Goal: Complete application form: Complete application form

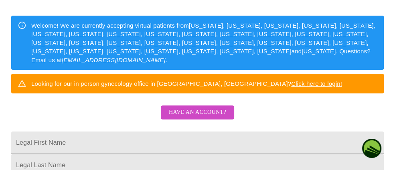
scroll to position [94, 0]
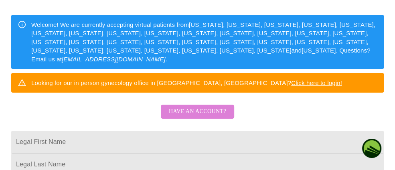
click at [183, 117] on span "Have an account?" at bounding box center [197, 112] width 57 height 10
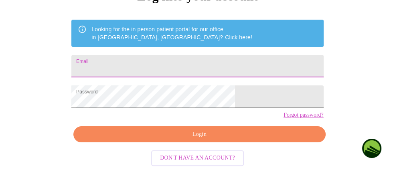
click at [153, 57] on input "Email" at bounding box center [197, 66] width 252 height 22
type input "[EMAIL_ADDRESS][DOMAIN_NAME]"
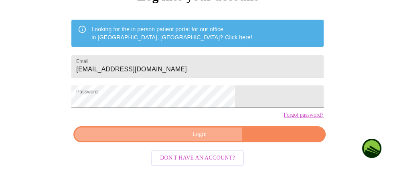
click at [202, 140] on span "Login" at bounding box center [200, 135] width 234 height 10
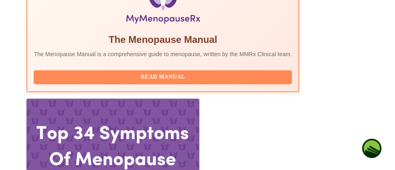
scroll to position [308, 0]
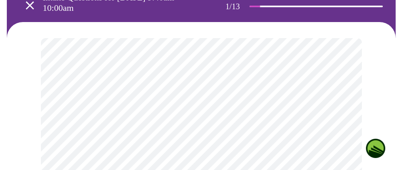
scroll to position [61, 0]
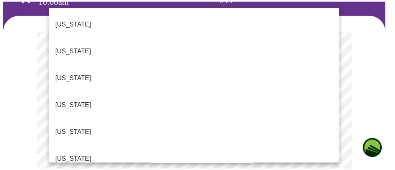
scroll to position [770, 0]
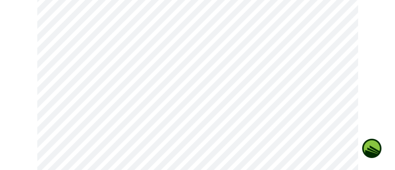
scroll to position [193, 0]
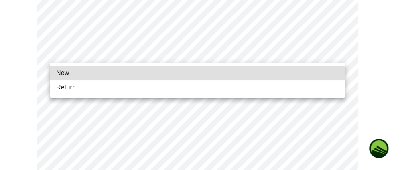
click at [139, 73] on li "New" at bounding box center [197, 73] width 295 height 14
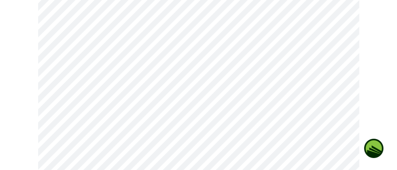
scroll to position [516, 0]
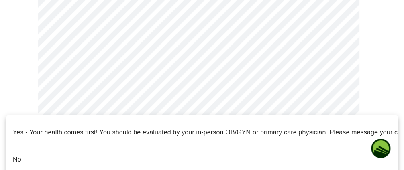
click at [72, 146] on li "No" at bounding box center [201, 159] width 391 height 27
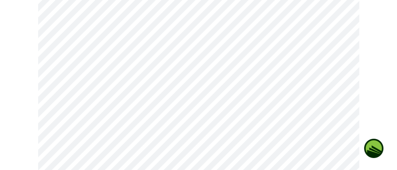
scroll to position [102, 0]
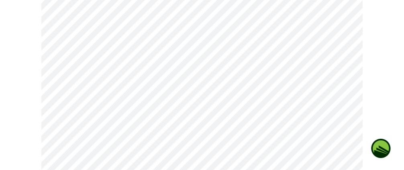
click at [165, 72] on body "MyMenopauseRx Appointments Messaging Labs Uploads Medications Community Refer a…" at bounding box center [201, 150] width 397 height 499
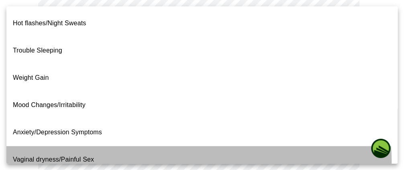
click at [160, 146] on li "Vaginal dryness/Painful Sex" at bounding box center [201, 159] width 391 height 27
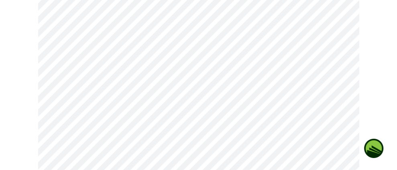
click at [185, 81] on body "MyMenopauseRx Appointments Messaging Labs Uploads Medications Community Refer a…" at bounding box center [198, 148] width 391 height 494
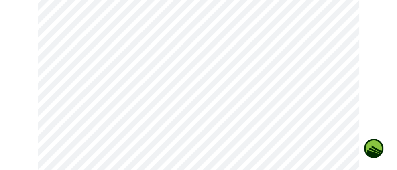
click at [137, 82] on body "MyMenopauseRx Appointments Messaging Labs Uploads Medications Community Refer a…" at bounding box center [198, 148] width 391 height 494
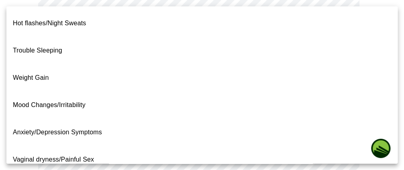
click at [106, 146] on li "Vaginal dryness/Painful Sex" at bounding box center [201, 159] width 391 height 27
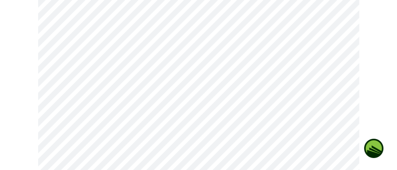
scroll to position [173, 0]
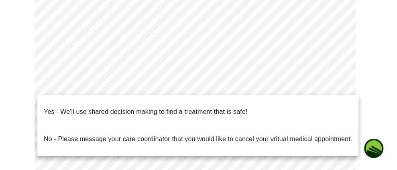
click at [167, 86] on body "MyMenopauseRx Appointments Messaging Labs Uploads Medications Community Refer a…" at bounding box center [198, 77] width 391 height 494
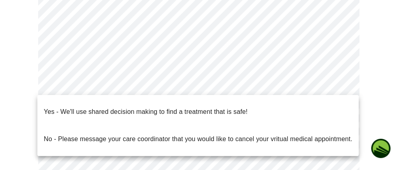
click at [160, 110] on span "Yes - We'll use shared decision making to find a treatment that is safe!" at bounding box center [146, 112] width 204 height 22
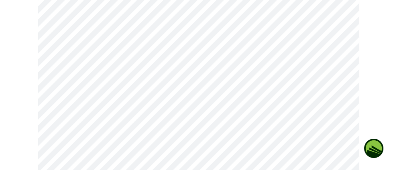
scroll to position [102, 0]
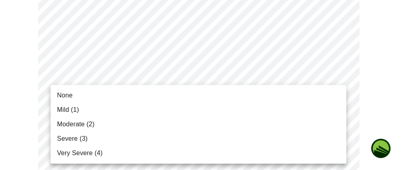
click at [112, 96] on li "None" at bounding box center [198, 95] width 295 height 14
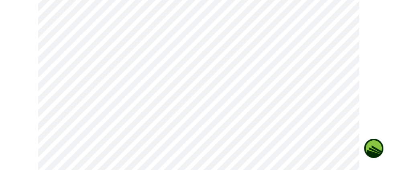
scroll to position [196, 0]
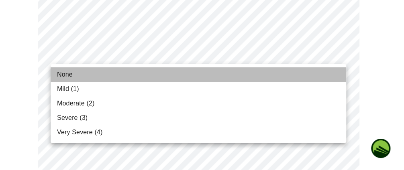
click at [94, 73] on li "None" at bounding box center [198, 74] width 295 height 14
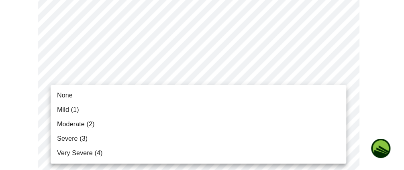
click at [157, 109] on li "Mild (1)" at bounding box center [198, 110] width 295 height 14
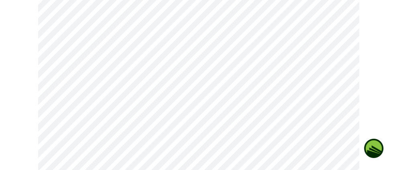
scroll to position [319, 0]
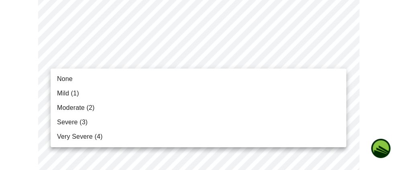
click at [128, 110] on li "Moderate (2)" at bounding box center [198, 108] width 295 height 14
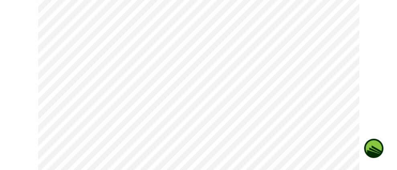
scroll to position [368, 0]
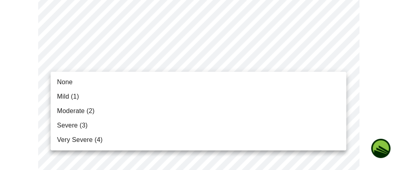
click at [219, 63] on body "MyMenopauseRx Appointments Messaging Labs Uploads Medications Community Refer a…" at bounding box center [201, 155] width 397 height 1039
click at [219, 63] on div at bounding box center [202, 85] width 404 height 170
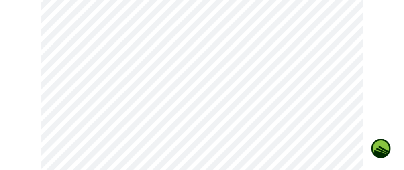
click at [203, 64] on body "MyMenopauseRx Appointments Messaging Labs Uploads Medications Community Refer a…" at bounding box center [201, 155] width 397 height 1039
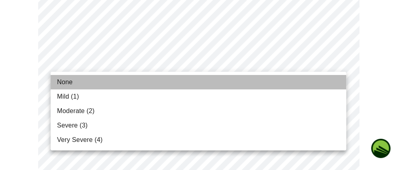
click at [172, 83] on li "None" at bounding box center [198, 82] width 295 height 14
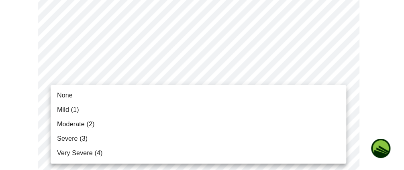
click at [339, 112] on body "MyMenopauseRx Appointments Messaging Labs Uploads Medications Community Refer a…" at bounding box center [201, 150] width 397 height 1028
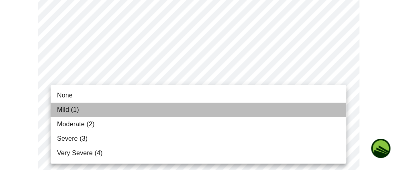
click at [118, 116] on li "Mild (1)" at bounding box center [198, 110] width 295 height 14
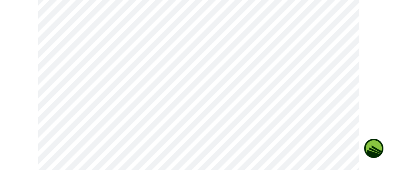
scroll to position [416, 0]
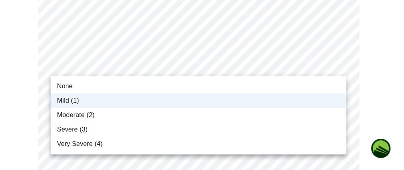
click at [340, 63] on body "MyMenopauseRx Appointments Messaging Labs Uploads Medications Community Refer a…" at bounding box center [201, 95] width 397 height 1017
click at [204, 118] on li "Moderate (2)" at bounding box center [198, 115] width 295 height 14
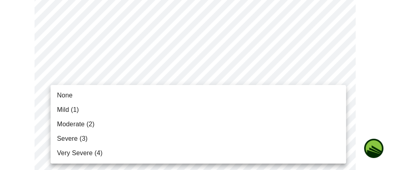
click at [248, 130] on body "MyMenopauseRx Appointments Messaging Labs Uploads Medications Community Refer a…" at bounding box center [198, 95] width 391 height 1017
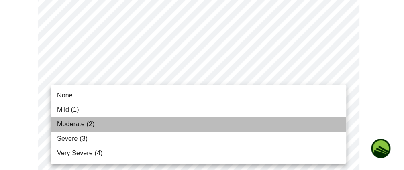
click at [156, 126] on li "Moderate (2)" at bounding box center [198, 124] width 295 height 14
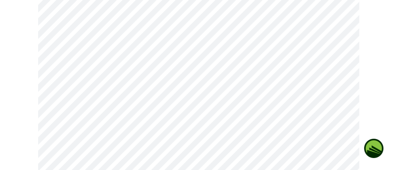
scroll to position [539, 0]
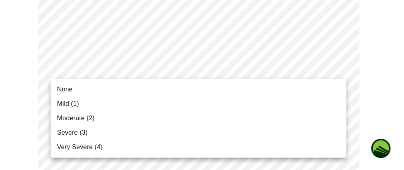
click at [118, 149] on li "Very Severe (4)" at bounding box center [198, 147] width 295 height 14
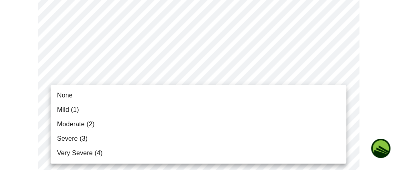
click at [141, 140] on li "Severe (3)" at bounding box center [198, 139] width 295 height 14
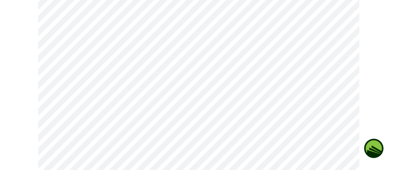
scroll to position [656, 0]
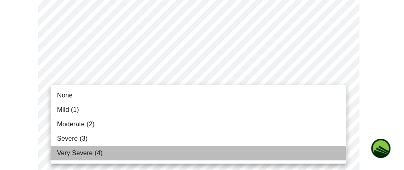
click at [163, 156] on li "Very Severe (4)" at bounding box center [198, 153] width 295 height 14
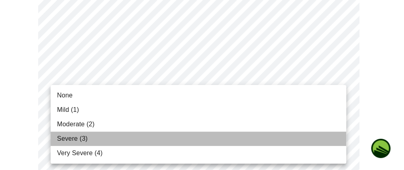
click at [136, 140] on li "Severe (3)" at bounding box center [198, 139] width 295 height 14
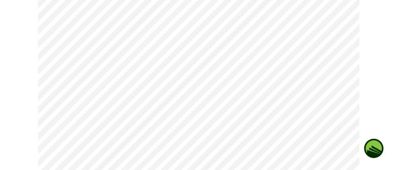
scroll to position [349, 0]
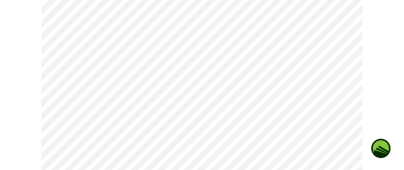
click at [196, 116] on body "MyMenopauseRx Appointments Messaging Labs Uploads Medications Community Refer a…" at bounding box center [201, 42] width 397 height 776
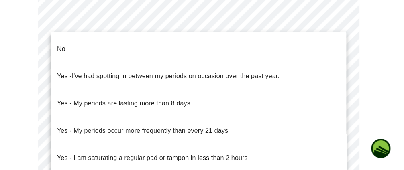
click at [151, 48] on li "No" at bounding box center [198, 48] width 295 height 27
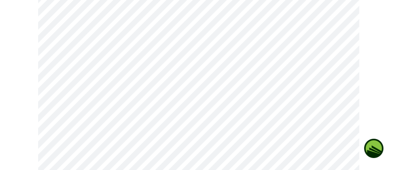
scroll to position [475, 0]
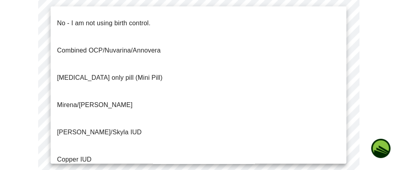
click at [143, 18] on p "No - I am not using birth control." at bounding box center [104, 23] width 94 height 10
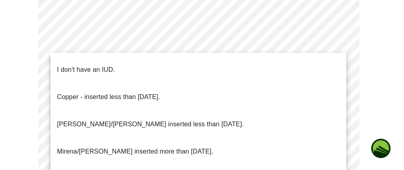
click at [169, 65] on li "I don't have an IUD." at bounding box center [198, 69] width 295 height 27
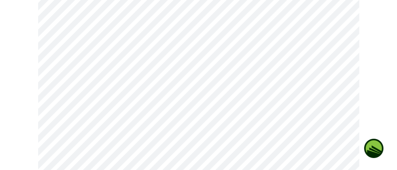
scroll to position [554, 0]
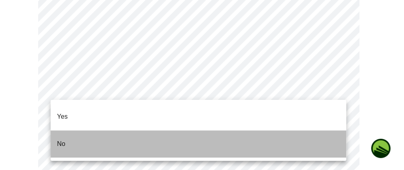
click at [171, 136] on li "No" at bounding box center [198, 143] width 295 height 27
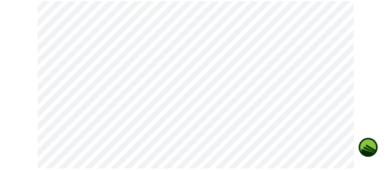
scroll to position [104, 0]
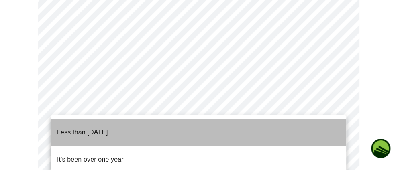
click at [155, 129] on li "Less than [DATE]." at bounding box center [198, 132] width 295 height 27
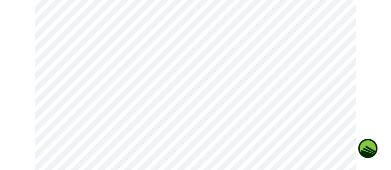
scroll to position [214, 0]
click at [372, 98] on div at bounding box center [195, 110] width 385 height 497
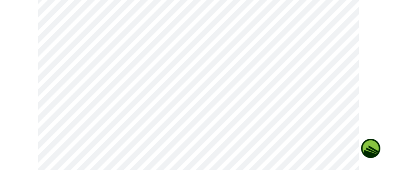
scroll to position [101, 0]
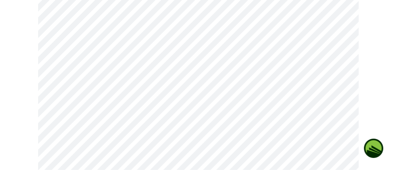
click at [116, 137] on body "MyMenopauseRx Appointments Messaging Labs Uploads Medications Community Refer a…" at bounding box center [198, 124] width 391 height 445
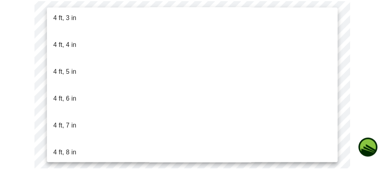
scroll to position [420, 0]
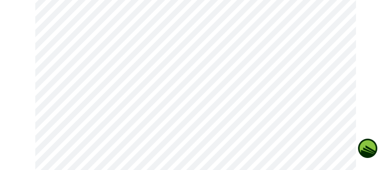
scroll to position [2144, 0]
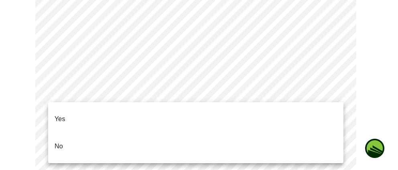
click at [140, 139] on li "No" at bounding box center [195, 146] width 295 height 27
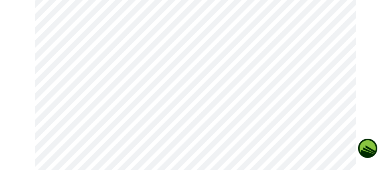
scroll to position [2229, 0]
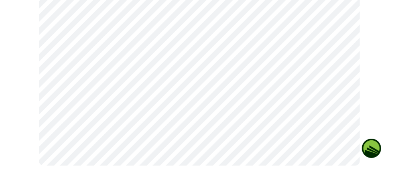
scroll to position [623, 0]
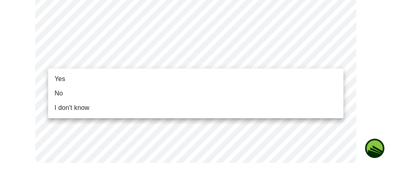
click at [134, 77] on li "Yes" at bounding box center [195, 79] width 295 height 14
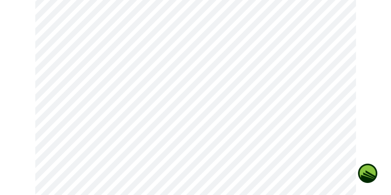
scroll to position [588, 0]
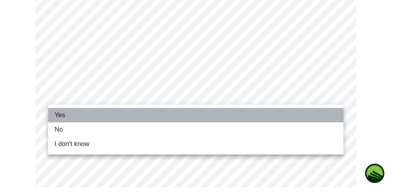
click at [79, 116] on li "Yes" at bounding box center [195, 115] width 295 height 14
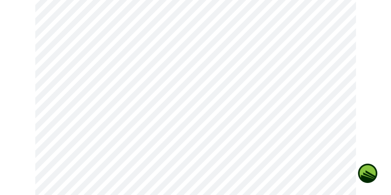
scroll to position [559, 0]
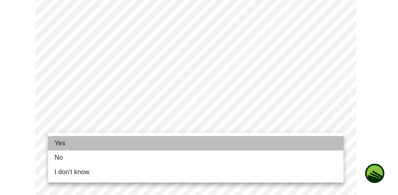
click at [75, 148] on li "Yes" at bounding box center [195, 143] width 295 height 14
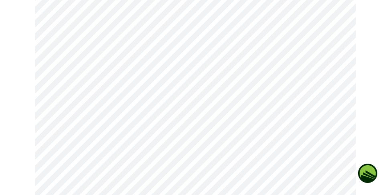
scroll to position [588, 0]
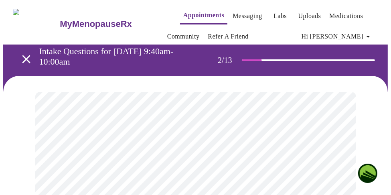
click at [95, 21] on h3 "MyMenopauseRx" at bounding box center [96, 24] width 72 height 10
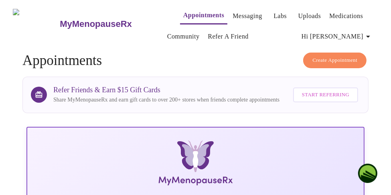
click at [60, 19] on h3 "MyMenopauseRx" at bounding box center [96, 24] width 72 height 10
click at [247, 14] on button "Messaging" at bounding box center [248, 16] width 36 height 16
click at [233, 13] on link "Messaging" at bounding box center [247, 15] width 29 height 11
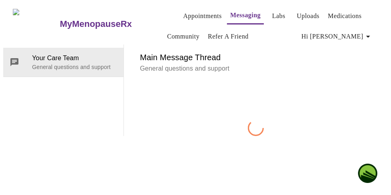
scroll to position [41, 0]
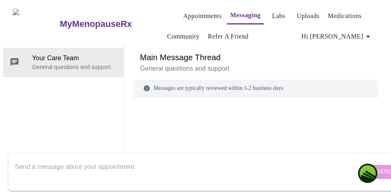
click at [176, 80] on div "Messages are typically reviewed within 1-2 business days" at bounding box center [256, 88] width 245 height 17
drag, startPoint x: 230, startPoint y: 40, endPoint x: 246, endPoint y: 43, distance: 16.3
click at [246, 80] on div "Messages are typically reviewed within 1-2 business days" at bounding box center [256, 88] width 245 height 17
drag, startPoint x: 246, startPoint y: 43, endPoint x: 284, endPoint y: 43, distance: 38.1
click at [283, 80] on div "Messages are typically reviewed within 1-2 business days" at bounding box center [256, 88] width 245 height 17
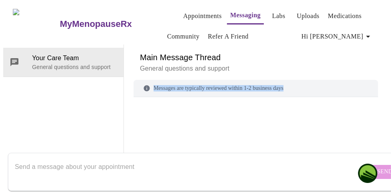
drag, startPoint x: 294, startPoint y: 45, endPoint x: 136, endPoint y: 45, distance: 158.6
click at [136, 80] on div "Messages are typically reviewed within 1-2 business days" at bounding box center [256, 88] width 245 height 17
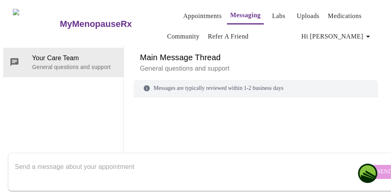
click at [73, 159] on textarea "Send a message about your appointment" at bounding box center [191, 172] width 353 height 26
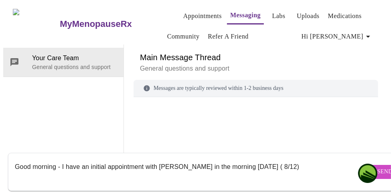
click at [263, 159] on textarea "Good morning - I have an initial appointment with Elizabeth in the morning tomo…" at bounding box center [191, 172] width 353 height 26
click at [285, 159] on textarea "Good morning - I have an initial appointment with Elizabeth in the morning tomo…" at bounding box center [191, 172] width 353 height 26
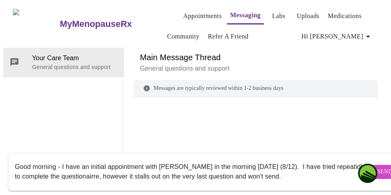
scroll to position [5, 0]
type textarea "Good morning - I have an initial appointment with Elizabeth in the morning tomo…"
click at [370, 167] on button "Send" at bounding box center [385, 172] width 31 height 14
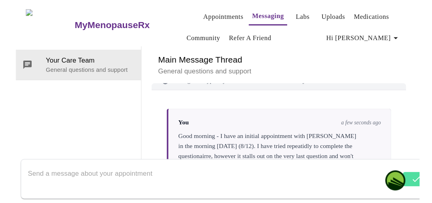
scroll to position [13, 0]
